Goal: Transaction & Acquisition: Purchase product/service

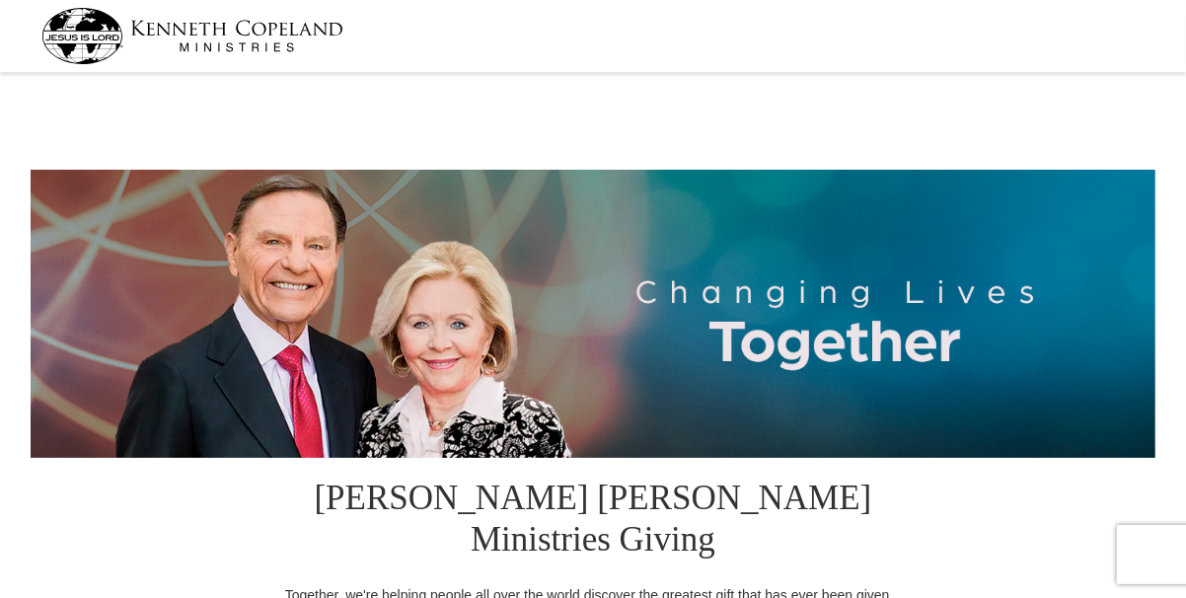
select select "[GEOGRAPHIC_DATA]"
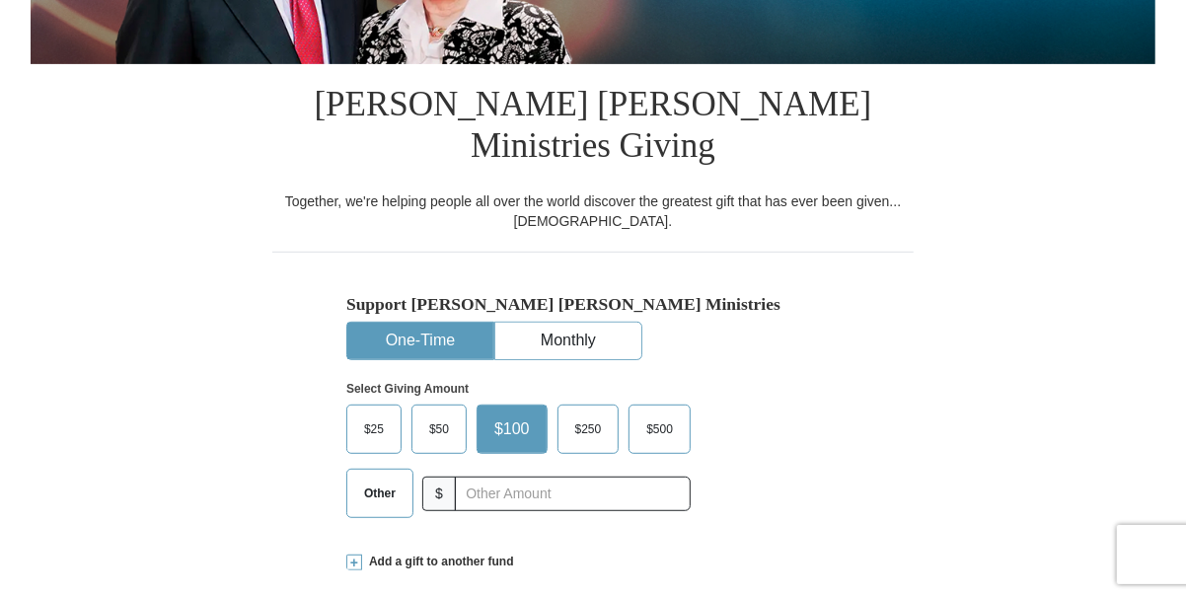
click at [372, 479] on span "Other" at bounding box center [379, 494] width 51 height 30
click at [0, 0] on input "Other" at bounding box center [0, 0] width 0 height 0
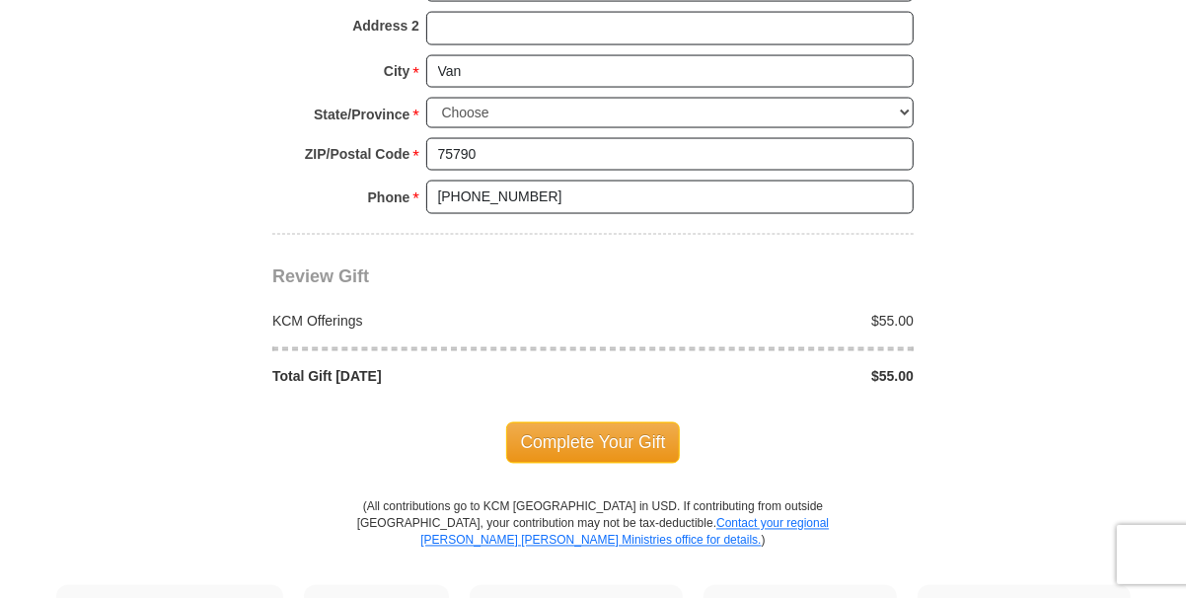
scroll to position [1677, 0]
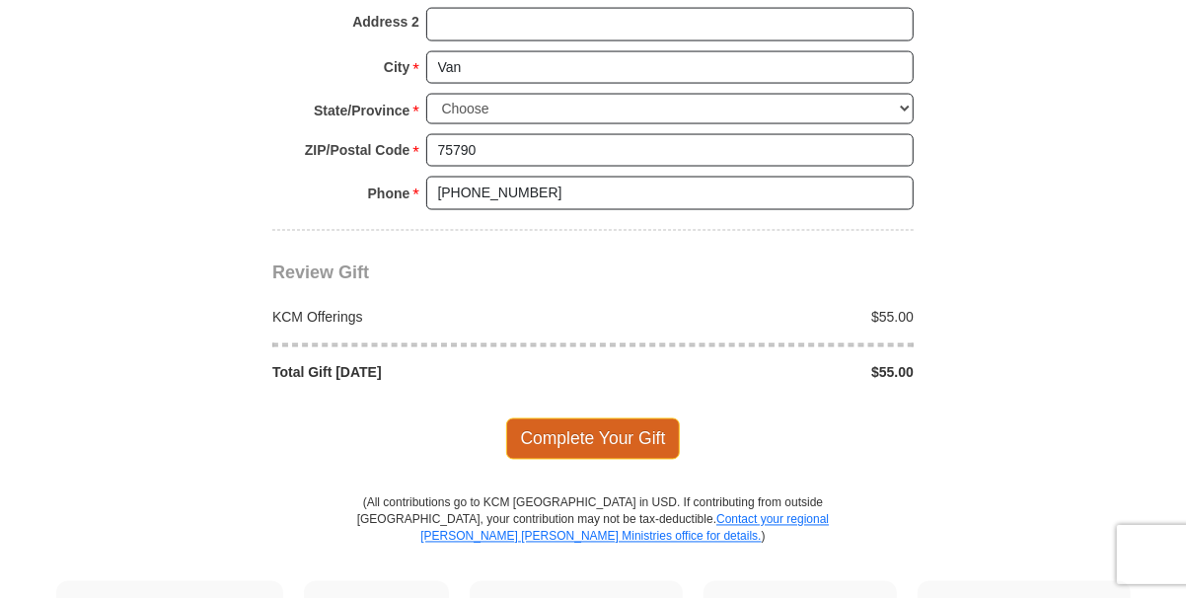
type input "55.00"
click at [609, 418] on span "Complete Your Gift" at bounding box center [593, 438] width 175 height 41
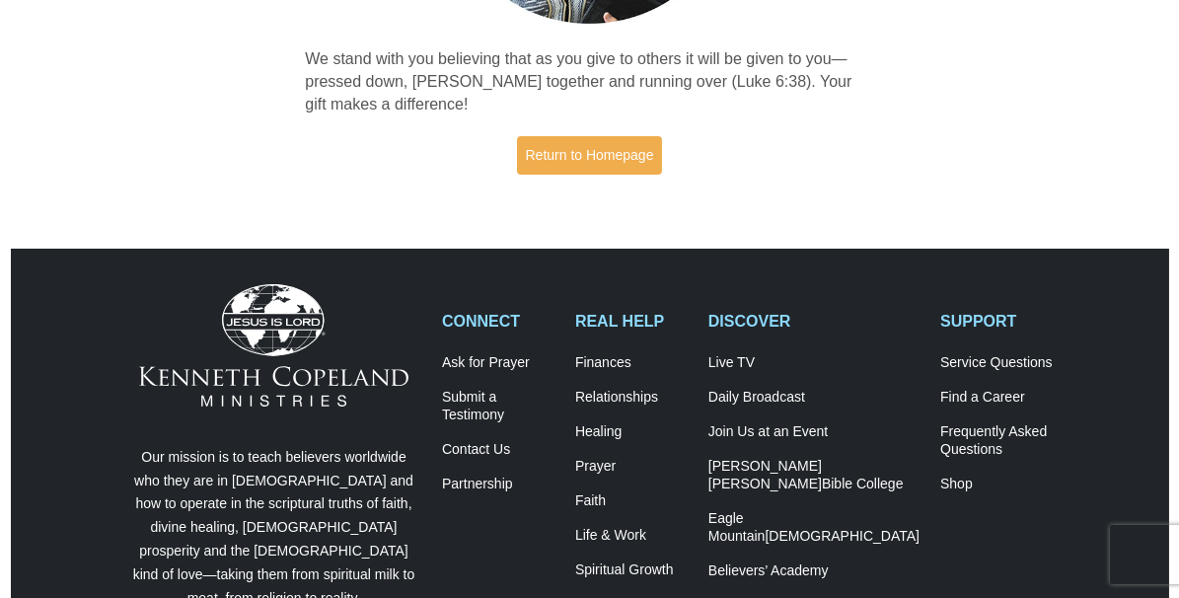
scroll to position [493, 0]
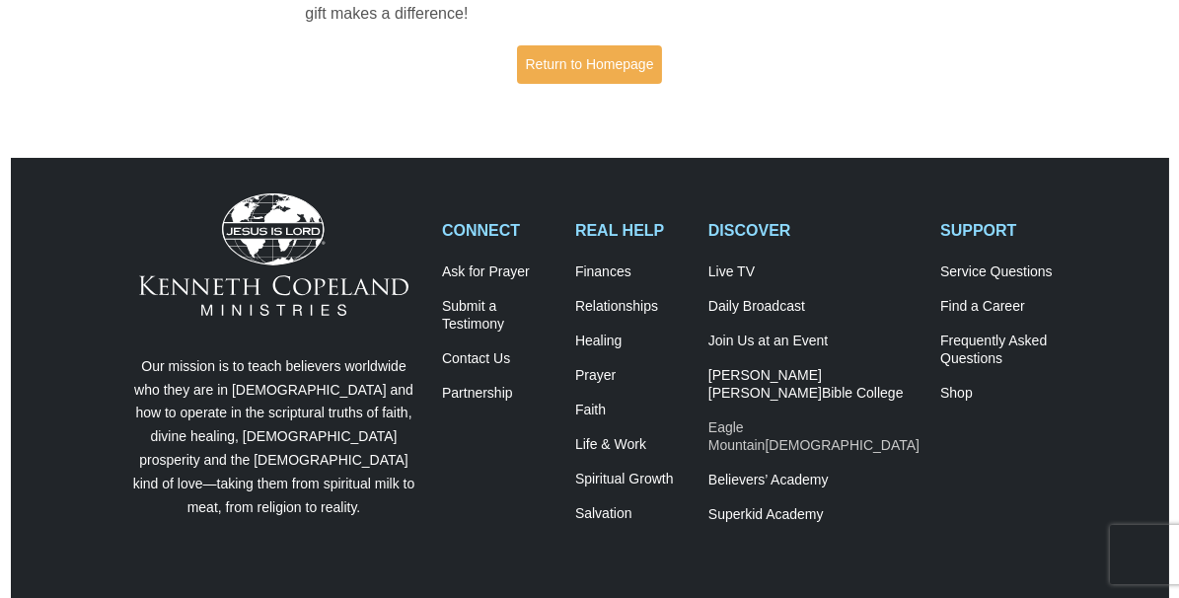
click at [843, 433] on link "[DEMOGRAPHIC_DATA]" at bounding box center [813, 437] width 211 height 36
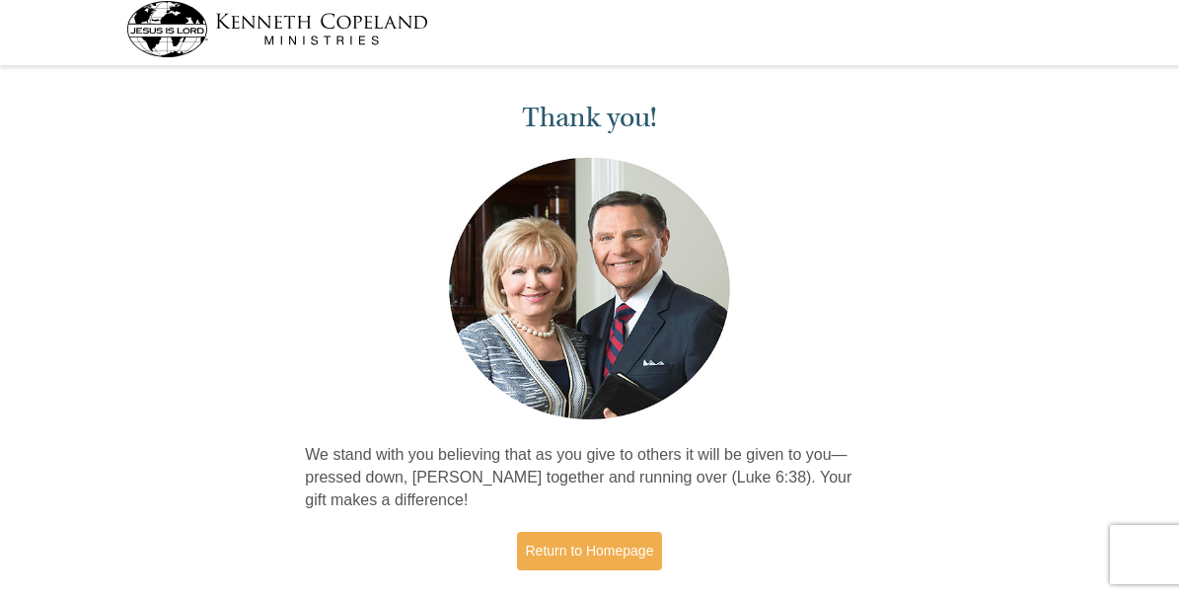
scroll to position [0, 0]
